Goal: Task Accomplishment & Management: Use online tool/utility

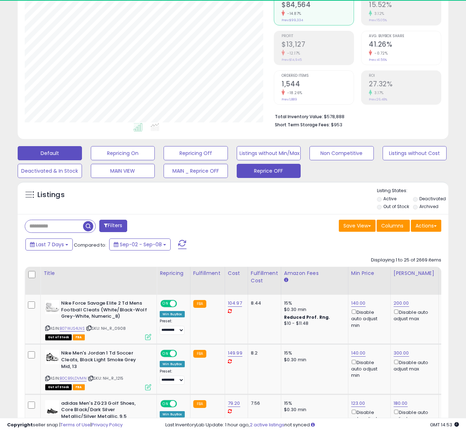
scroll to position [145, 249]
click at [264, 172] on button "Reprice OFF" at bounding box center [269, 171] width 64 height 14
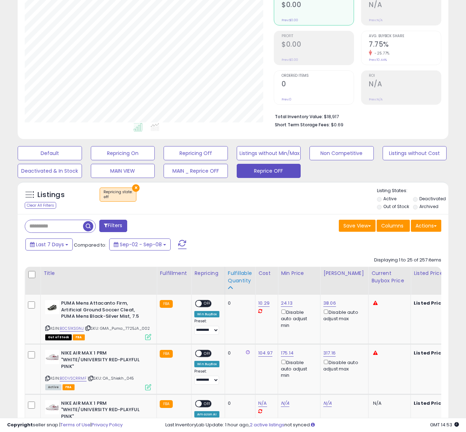
click at [244, 272] on div "Fulfillable Quantity" at bounding box center [240, 276] width 24 height 15
